Goal: Transaction & Acquisition: Purchase product/service

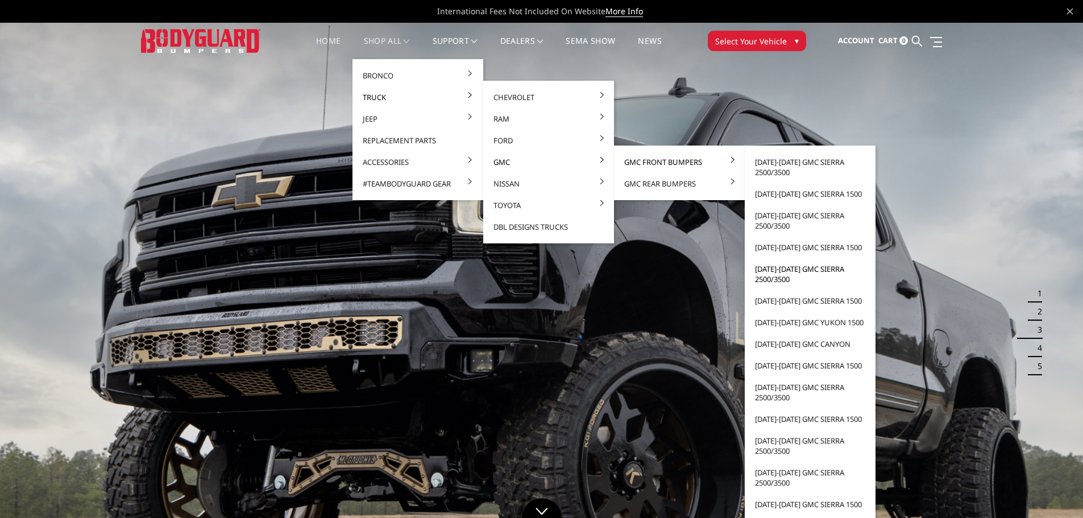
click at [775, 275] on link "[DATE]-[DATE] GMC Sierra 2500/3500" at bounding box center [811, 274] width 122 height 32
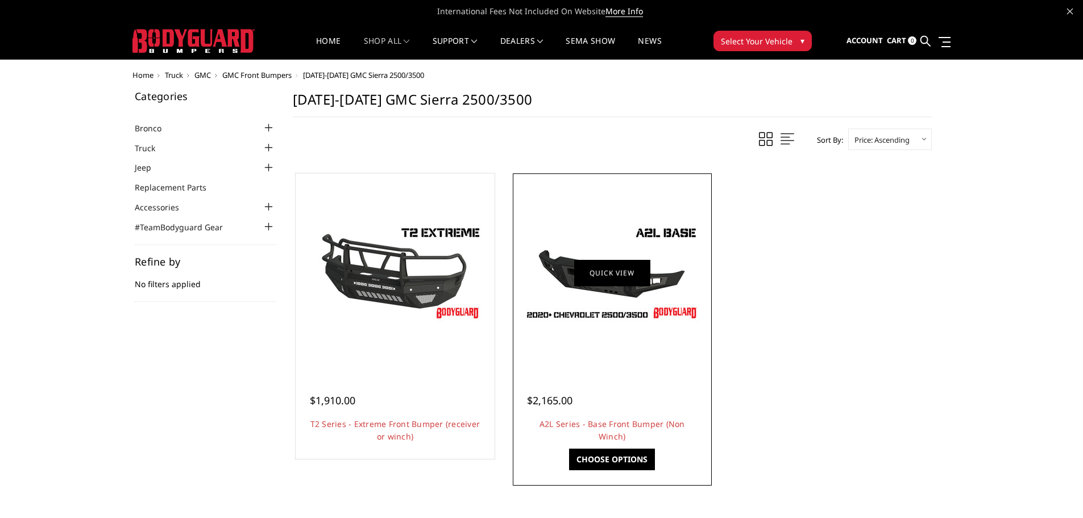
click at [632, 284] on link "Quick view" at bounding box center [612, 272] width 76 height 27
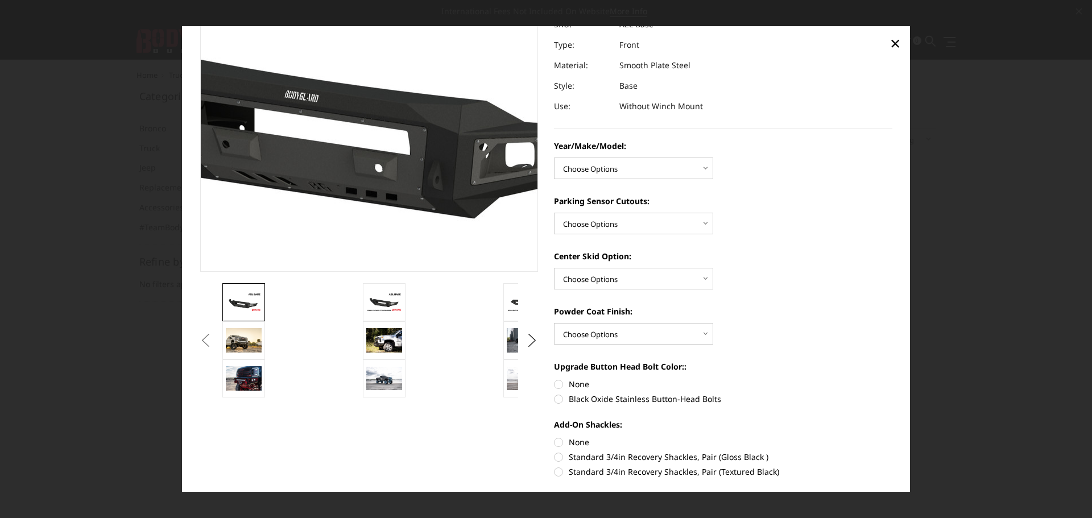
scroll to position [114, 0]
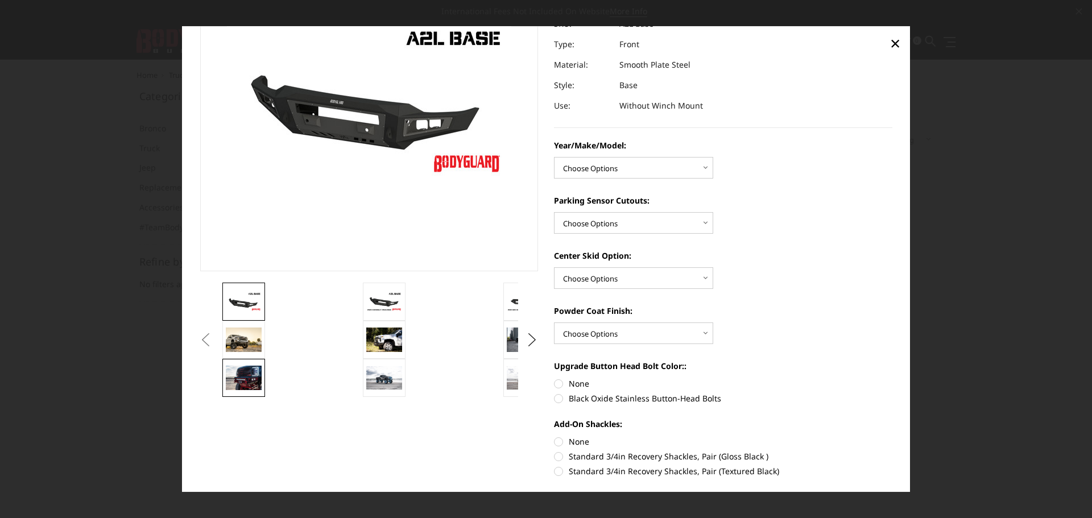
click at [246, 383] on img at bounding box center [244, 378] width 36 height 24
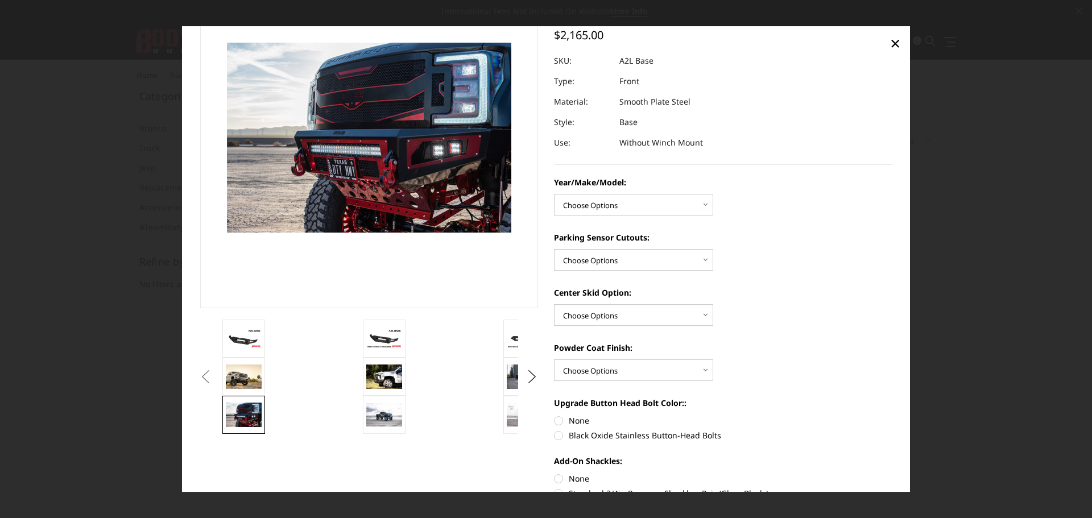
scroll to position [57, 0]
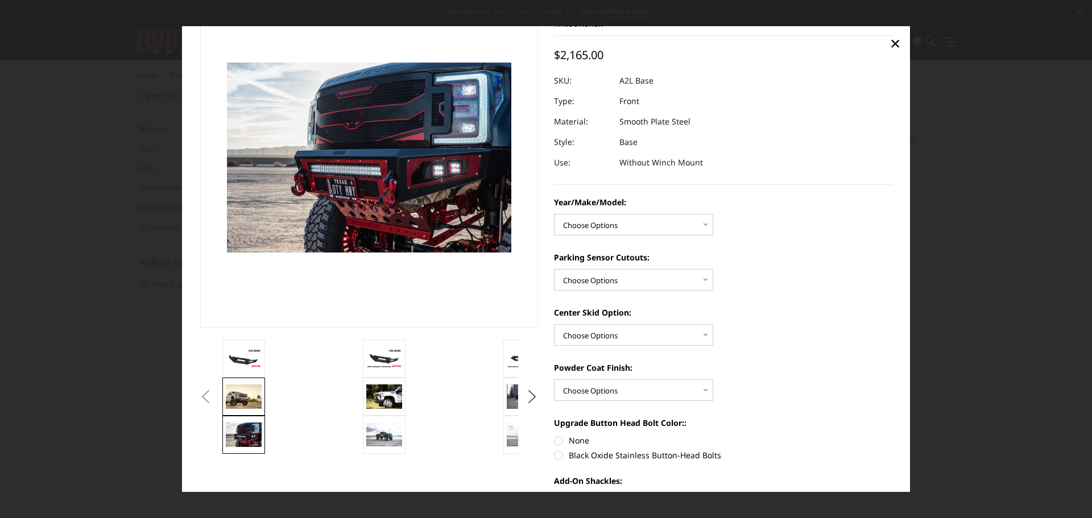
click at [250, 403] on img at bounding box center [244, 396] width 36 height 24
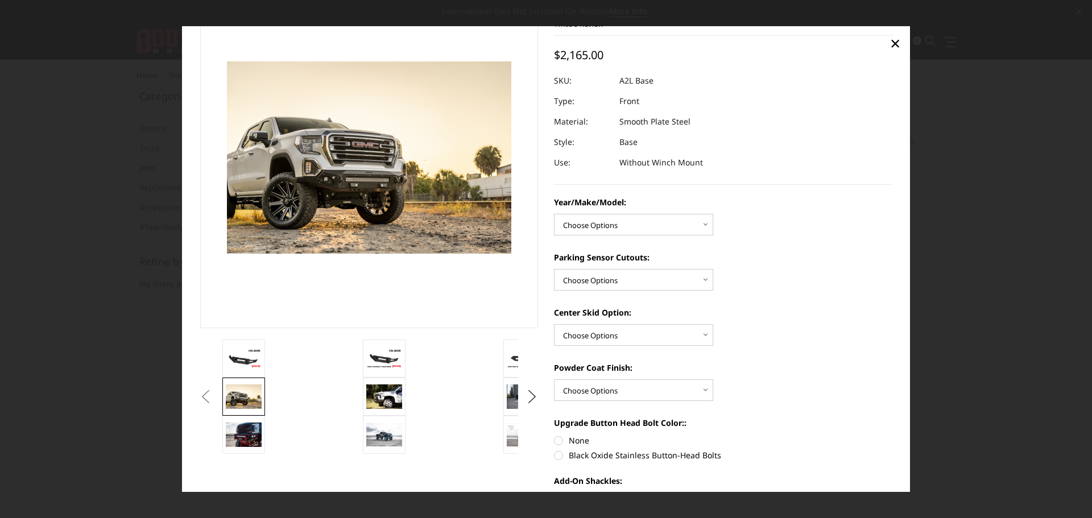
scroll to position [56, 0]
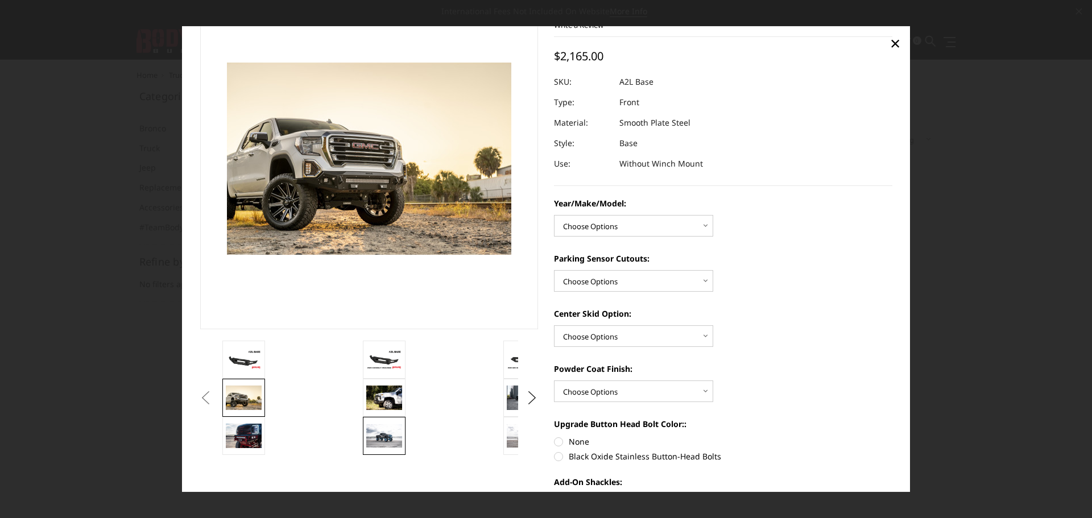
click at [379, 440] on img at bounding box center [384, 435] width 36 height 23
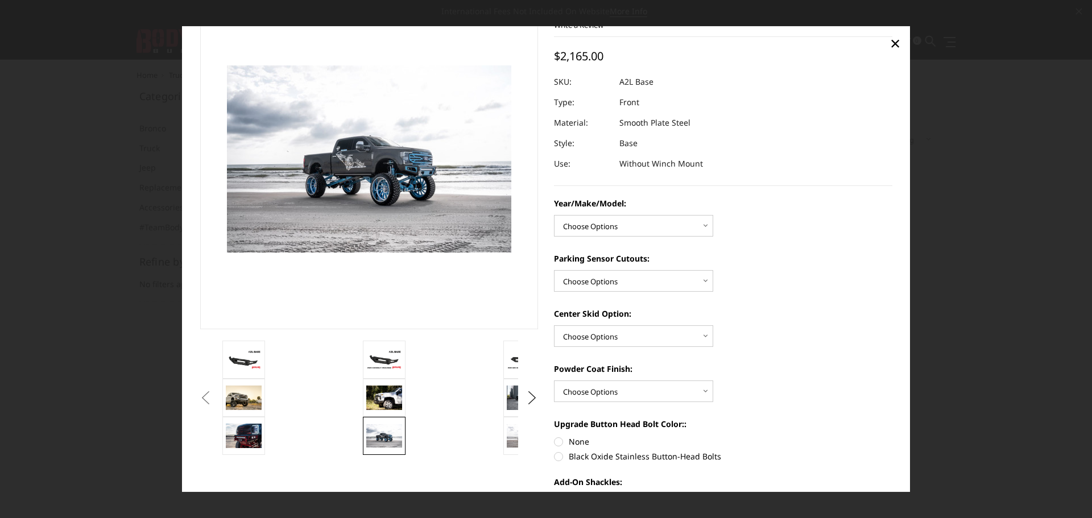
scroll to position [58, 0]
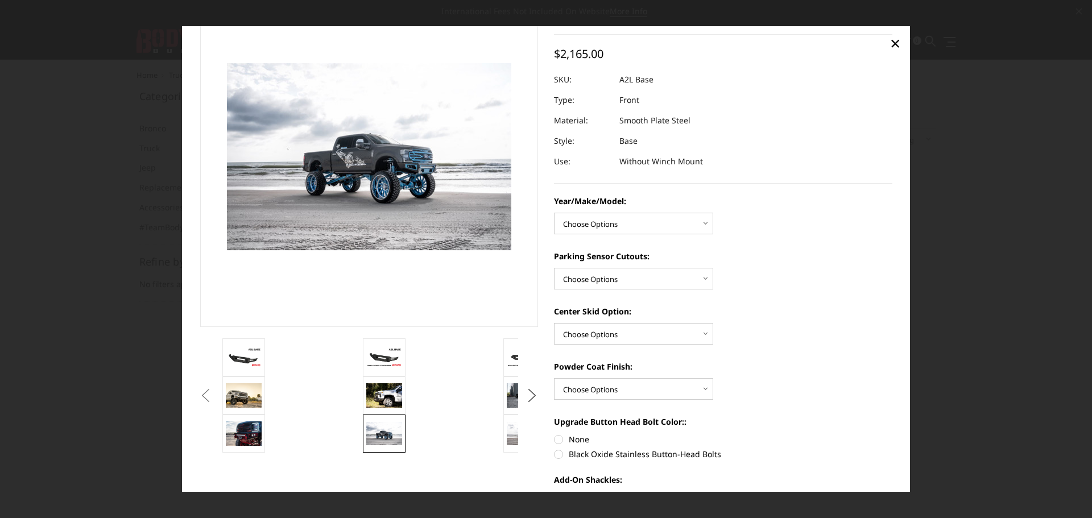
click at [527, 395] on button "Next" at bounding box center [532, 395] width 17 height 17
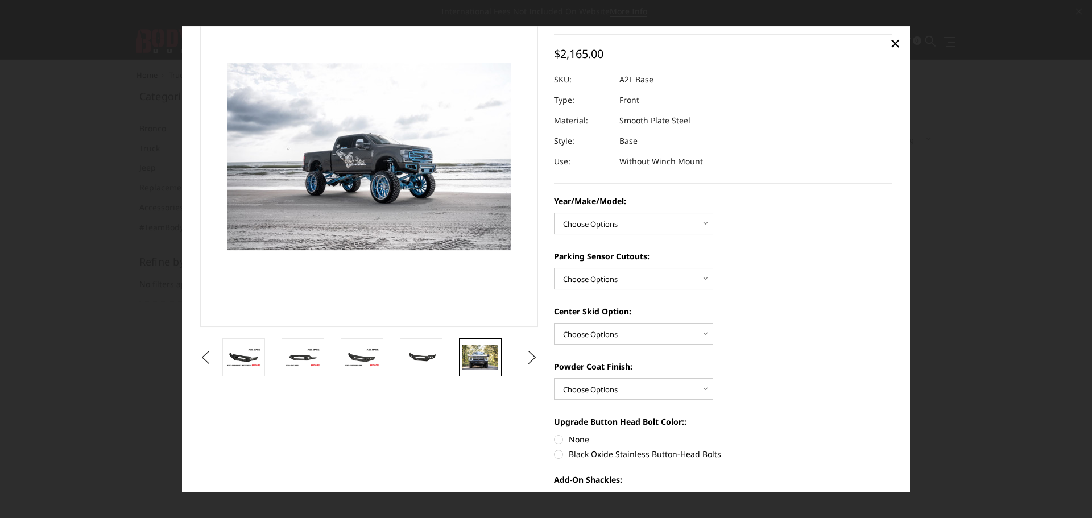
click at [488, 362] on img at bounding box center [480, 358] width 36 height 24
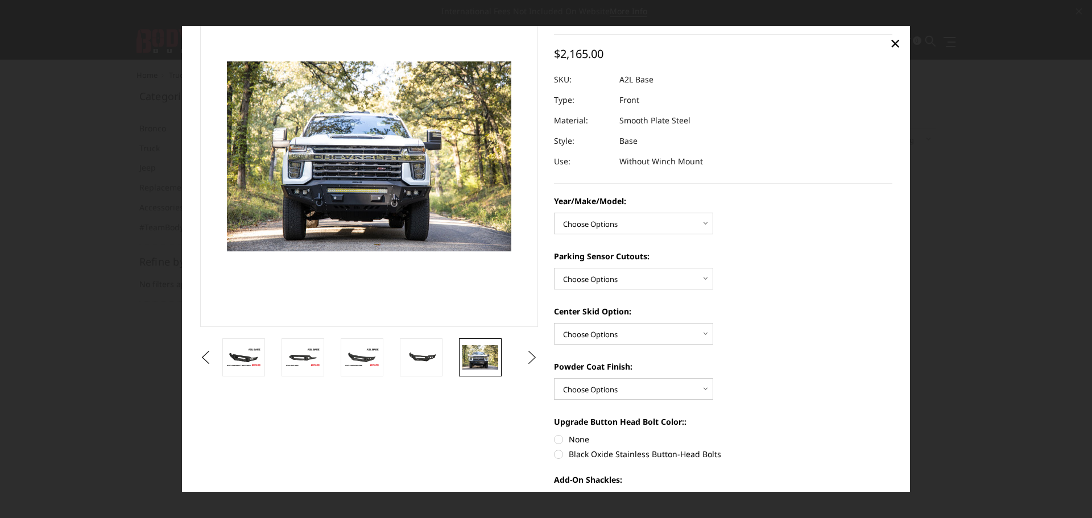
click at [526, 353] on button "Next" at bounding box center [532, 357] width 17 height 17
click at [418, 369] on img at bounding box center [421, 358] width 36 height 24
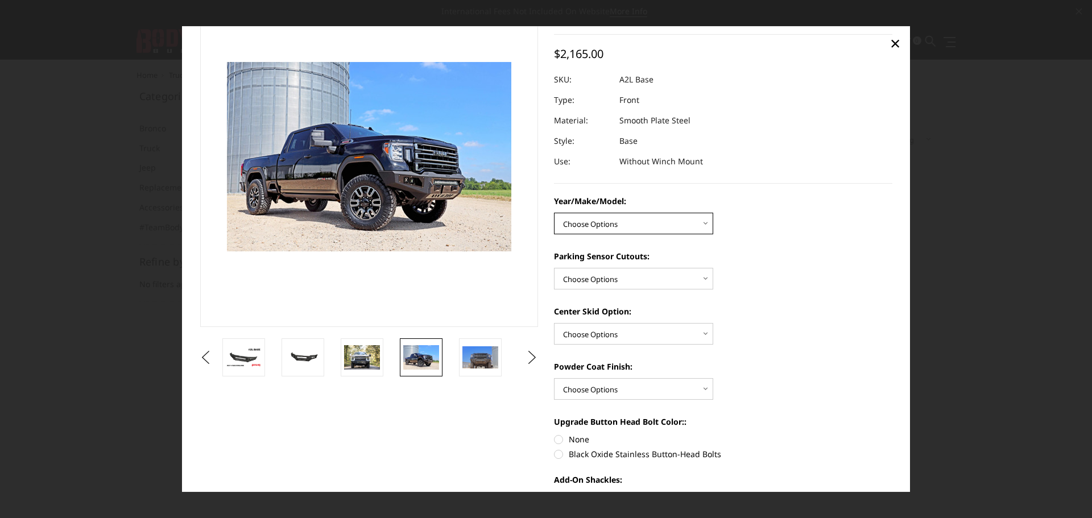
click at [611, 221] on select "Choose Options Chevrolet 15-19 2500/3500 Chevrolet 19-21 1500 Chevrolet 15-20 […" at bounding box center [633, 224] width 159 height 22
select select "4339"
click at [554, 213] on select "Choose Options Chevrolet 15-19 2500/3500 Chevrolet 19-21 1500 Chevrolet 15-20 […" at bounding box center [633, 224] width 159 height 22
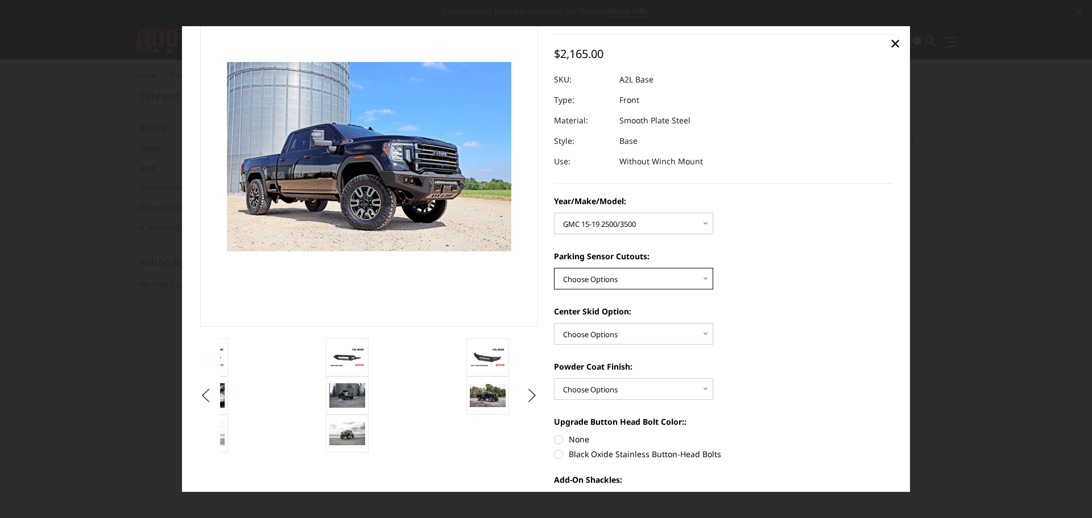
click at [594, 278] on select "Choose Options Yes - With Parking Sensor Cutouts No - Without Parking Sensor Cu…" at bounding box center [633, 279] width 159 height 22
select select "4328"
click at [554, 268] on select "Choose Options Yes - With Parking Sensor Cutouts No - Without Parking Sensor Cu…" at bounding box center [633, 279] width 159 height 22
click at [593, 334] on select "Choose Options Single Light Bar Cutout" at bounding box center [633, 334] width 159 height 22
select select "4304"
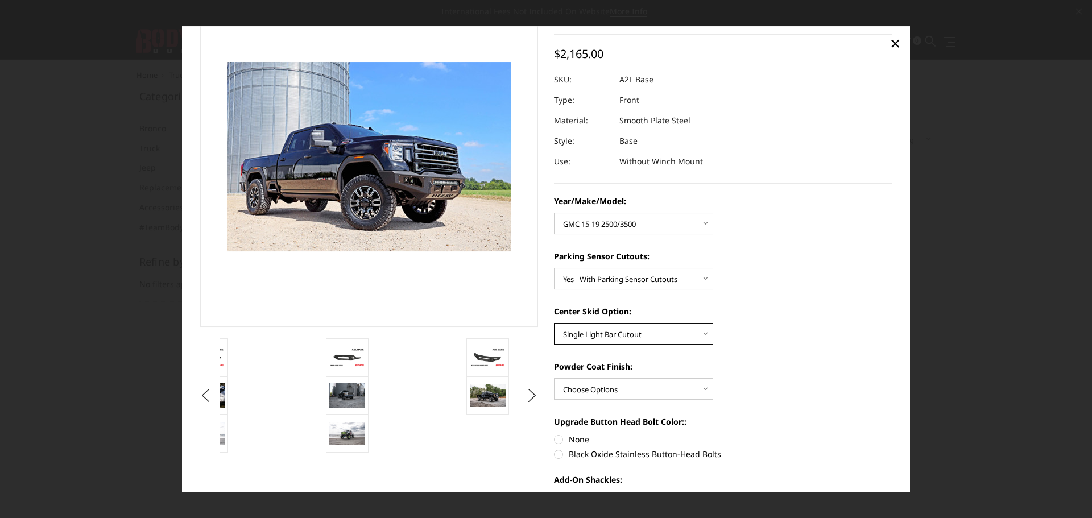
click at [554, 323] on select "Choose Options Single Light Bar Cutout" at bounding box center [633, 334] width 159 height 22
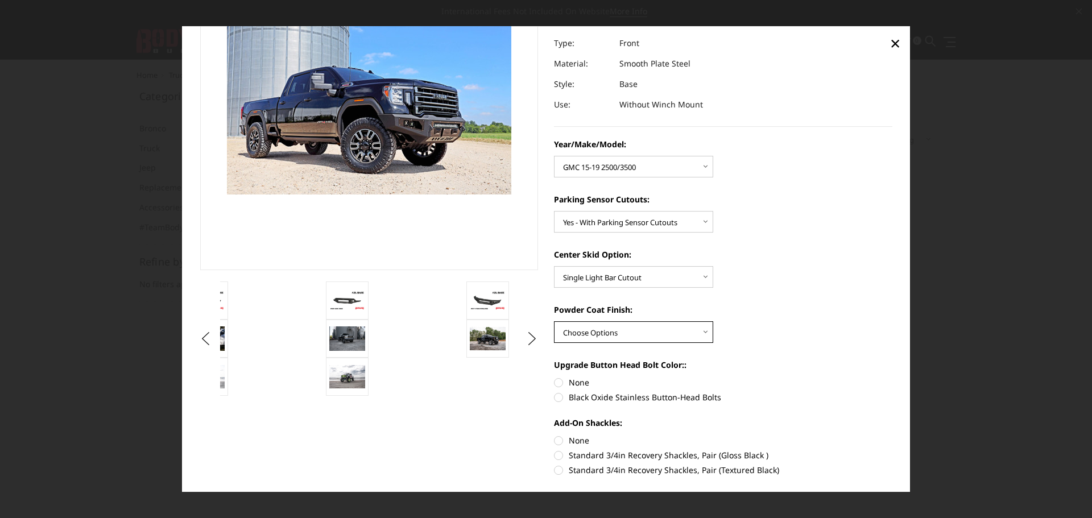
click at [617, 328] on select "Choose Options Bare metal (included) Texture Black Powder Coat" at bounding box center [633, 332] width 159 height 22
select select "4285"
click at [554, 321] on select "Choose Options Bare metal (included) Texture Black Powder Coat" at bounding box center [633, 332] width 159 height 22
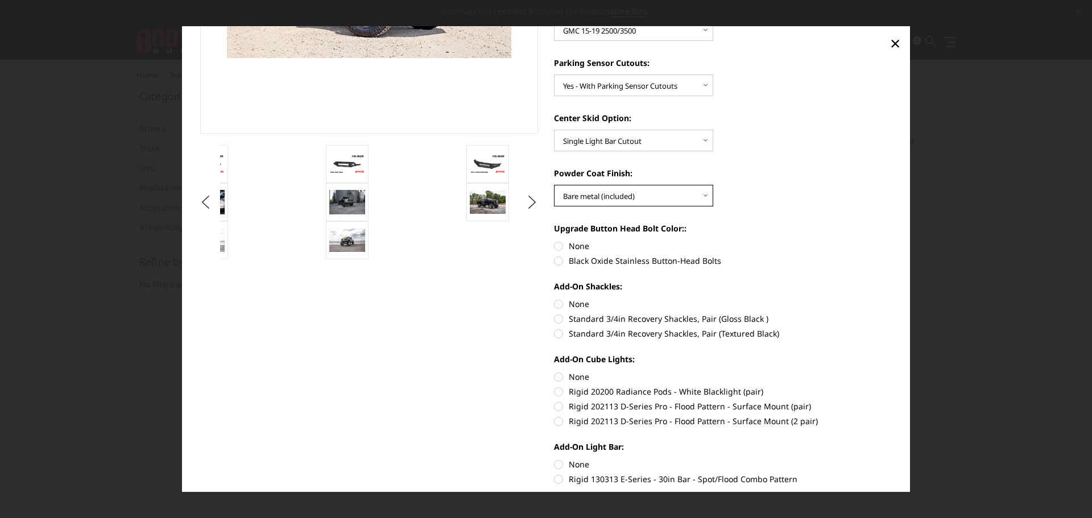
scroll to position [285, 0]
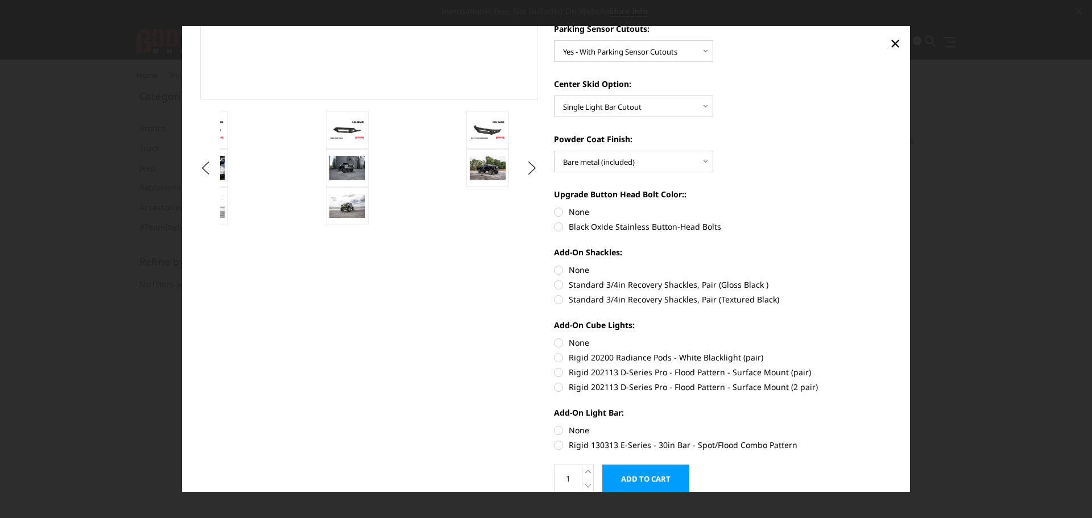
click at [669, 286] on label "Standard 3/4in Recovery Shackles, Pair (Gloss Black )" at bounding box center [723, 285] width 338 height 12
click at [892, 264] on input "Standard 3/4in Recovery Shackles, Pair (Gloss Black )" at bounding box center [892, 264] width 1 height 1
radio input "true"
click at [592, 227] on label "Black Oxide Stainless Button-Head Bolts" at bounding box center [723, 227] width 338 height 12
click at [892, 206] on input "Black Oxide Stainless Button-Head Bolts" at bounding box center [892, 206] width 1 height 1
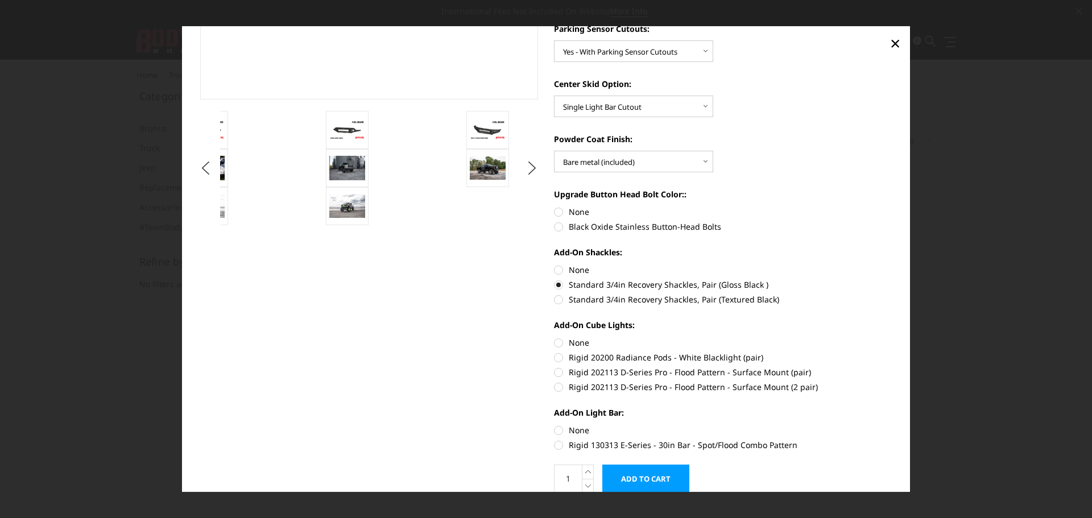
radio input "true"
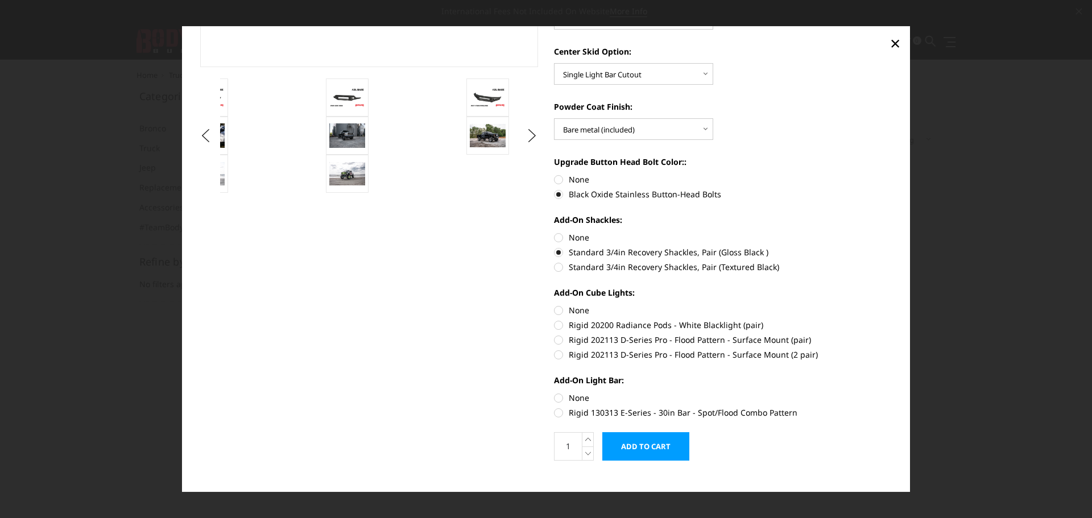
scroll to position [332, 0]
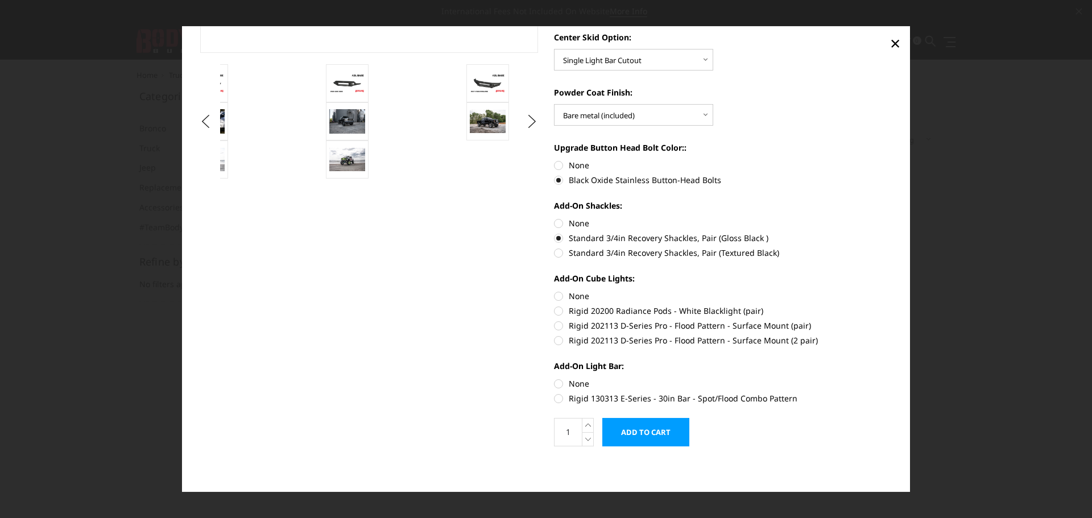
click at [719, 337] on label "Rigid 202113 D-Series Pro - Flood Pattern - Surface Mount (2 pair)" at bounding box center [723, 340] width 338 height 12
click at [892, 320] on input "Rigid 202113 D-Series Pro - Flood Pattern - Surface Mount (2 pair)" at bounding box center [892, 320] width 1 height 1
radio input "true"
click at [588, 399] on label "Rigid 130313 E-Series - 30in Bar - Spot/Flood Combo Pattern" at bounding box center [723, 398] width 338 height 12
click at [892, 378] on input "Rigid 130313 E-Series - 30in Bar - Spot/Flood Combo Pattern" at bounding box center [892, 378] width 1 height 1
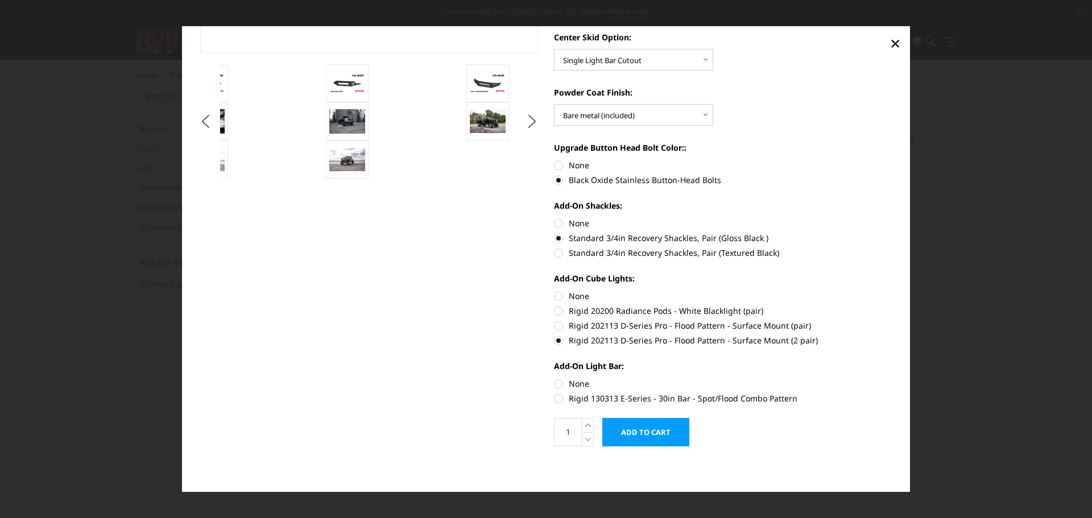
radio input "true"
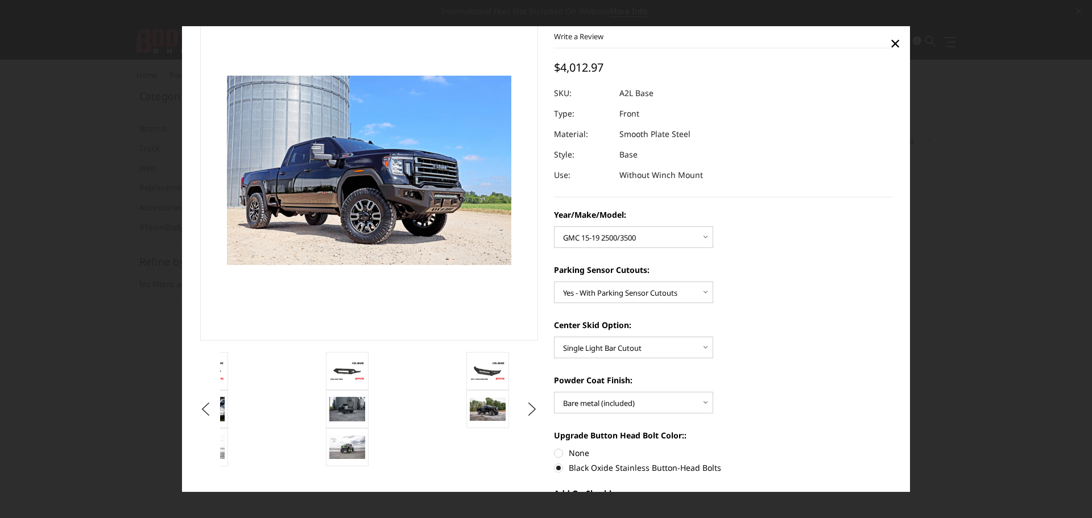
scroll to position [0, 0]
